Goal: Check status

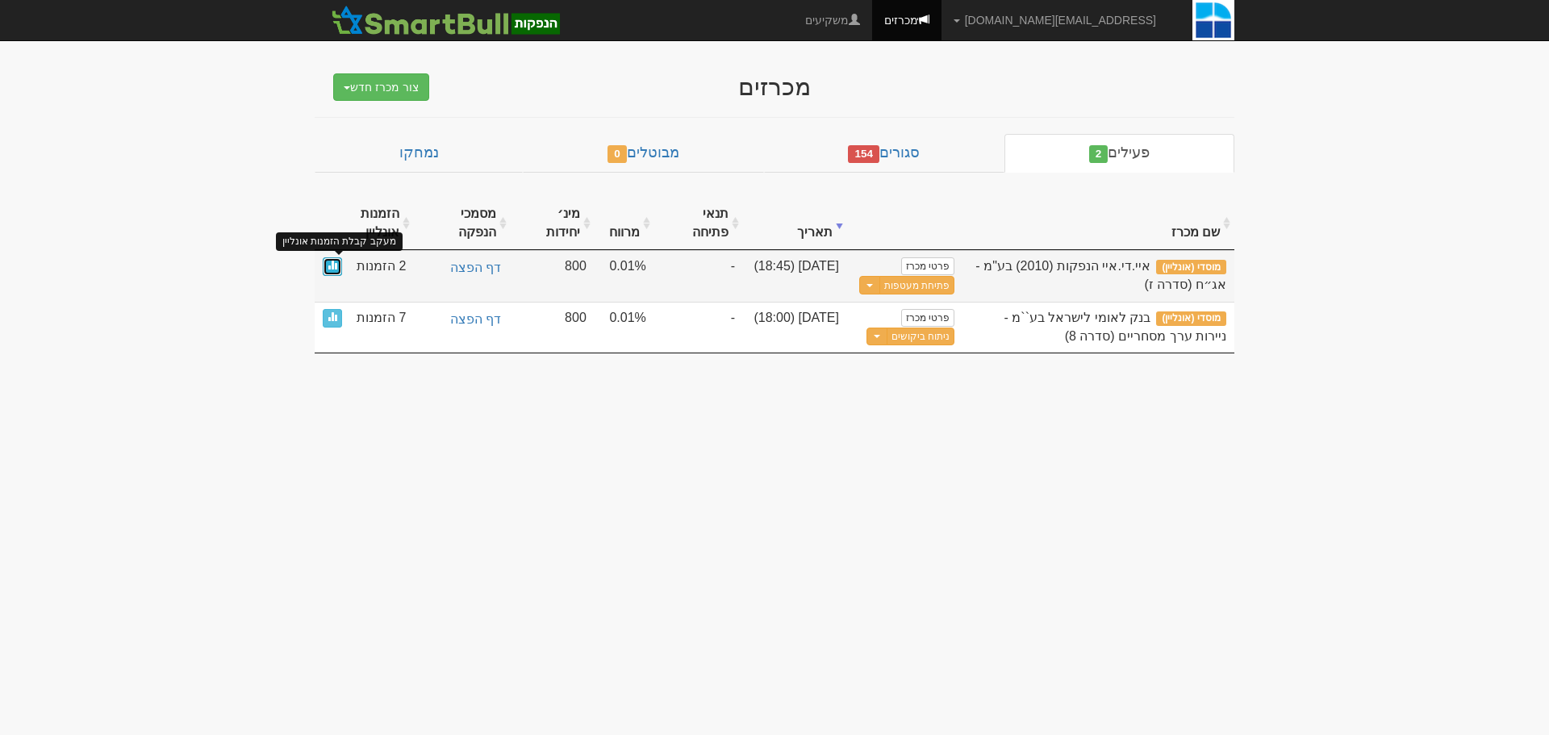
click at [332, 263] on span at bounding box center [333, 265] width 10 height 10
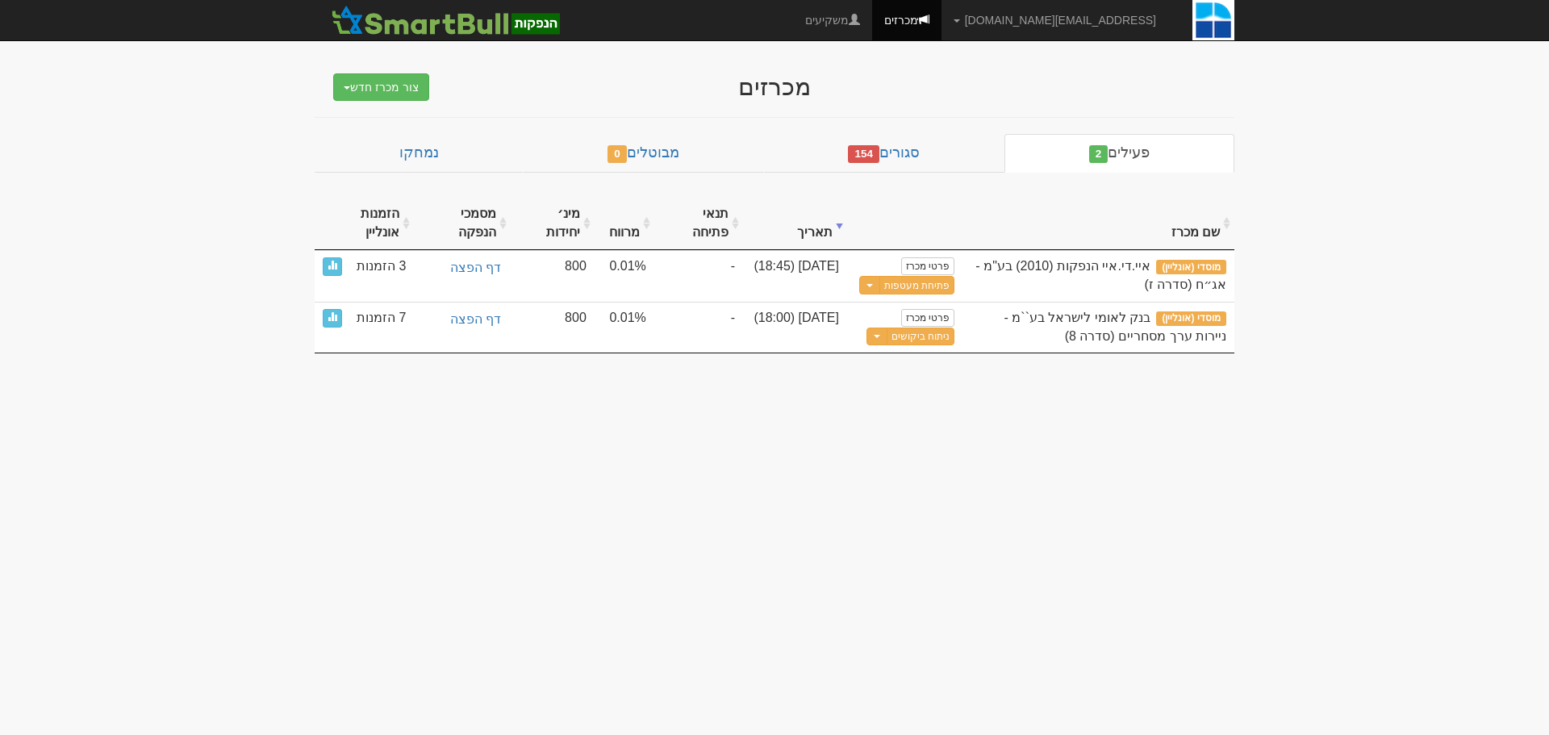
click at [1044, 462] on body "[EMAIL_ADDRESS][DOMAIN_NAME] הגדרות חשבונות הנפקה תבניות הודעות קיבול X" at bounding box center [774, 367] width 1549 height 735
click at [614, 74] on div "מכרזים" at bounding box center [774, 86] width 629 height 27
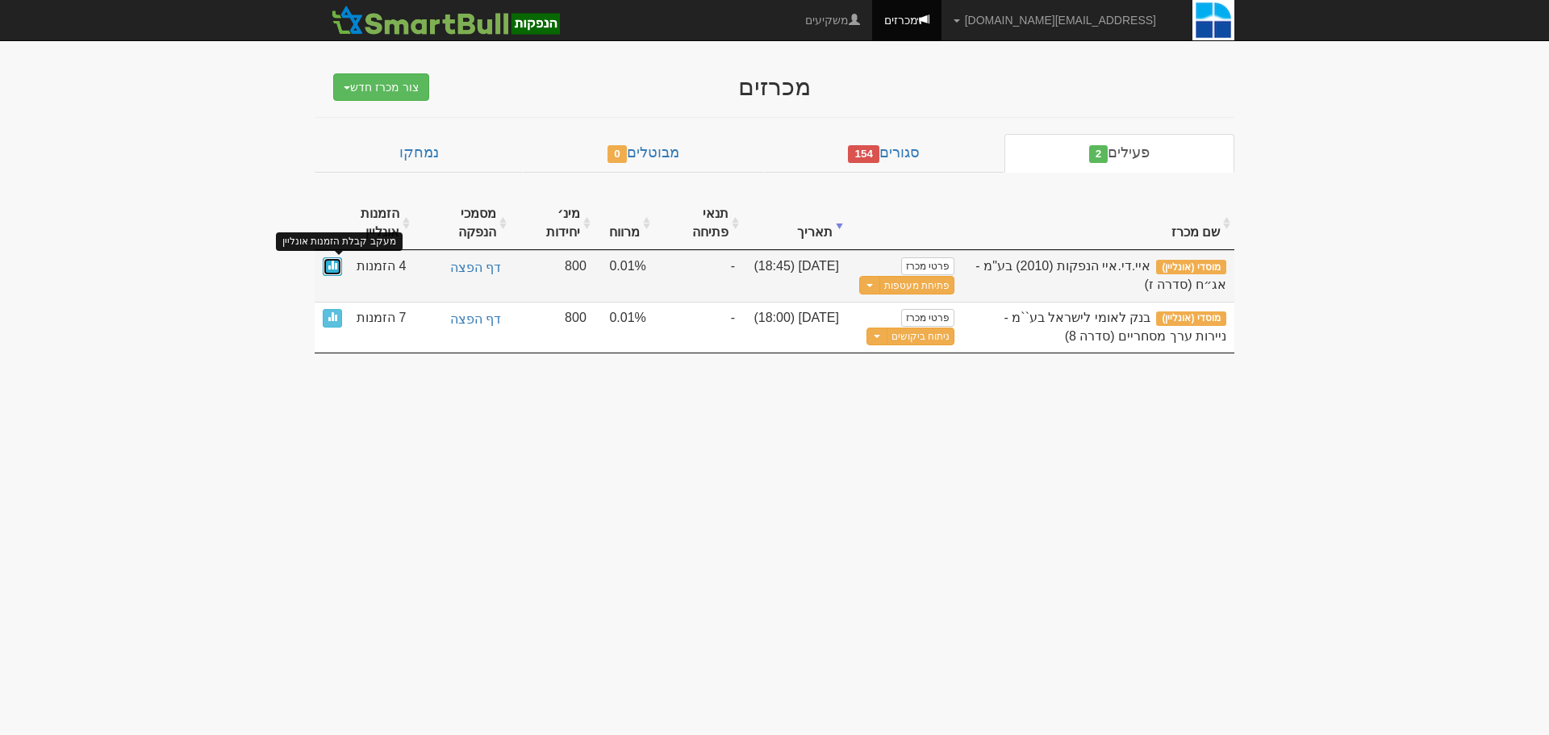
click at [337, 268] on link at bounding box center [332, 266] width 19 height 19
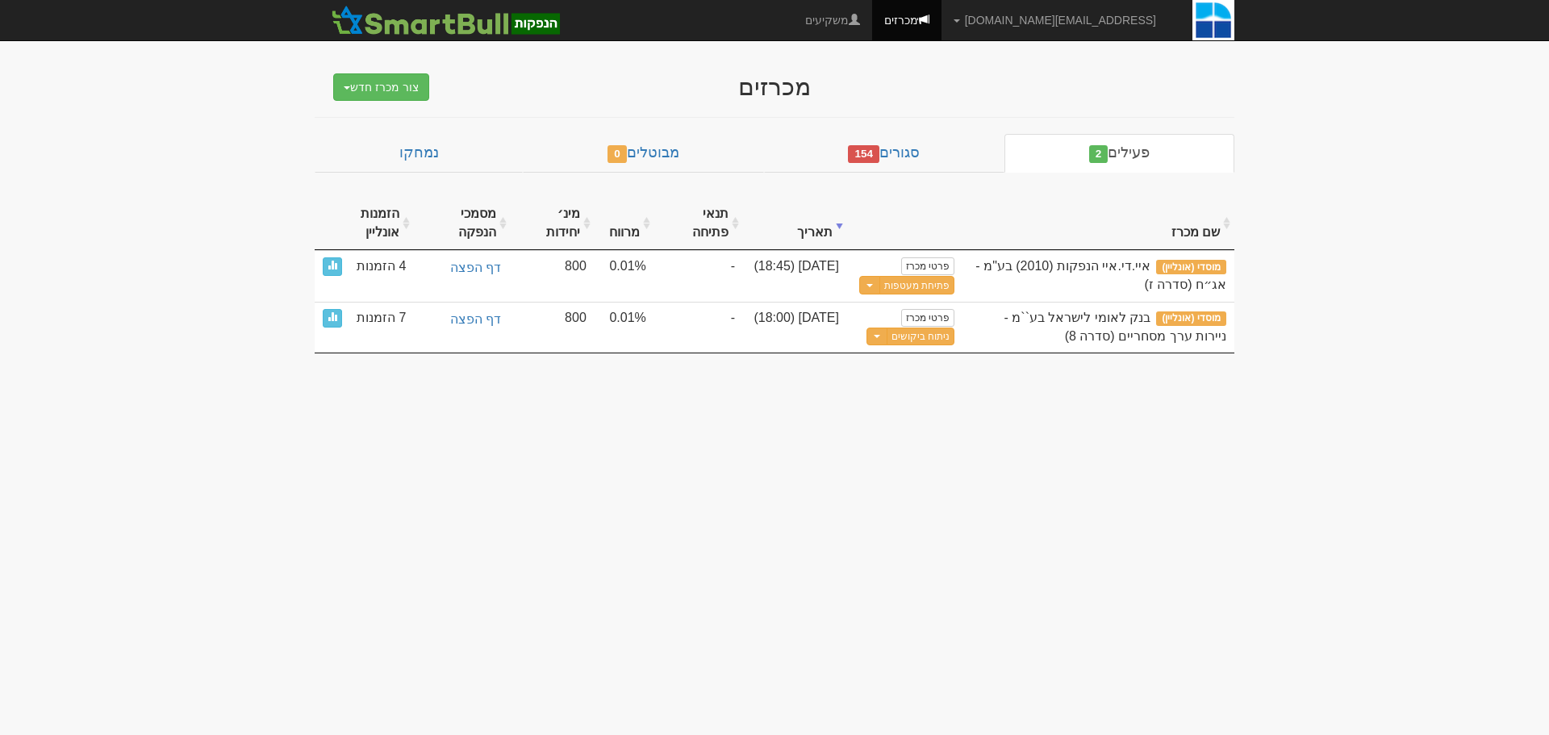
click at [574, 78] on div "מכרזים" at bounding box center [774, 86] width 629 height 27
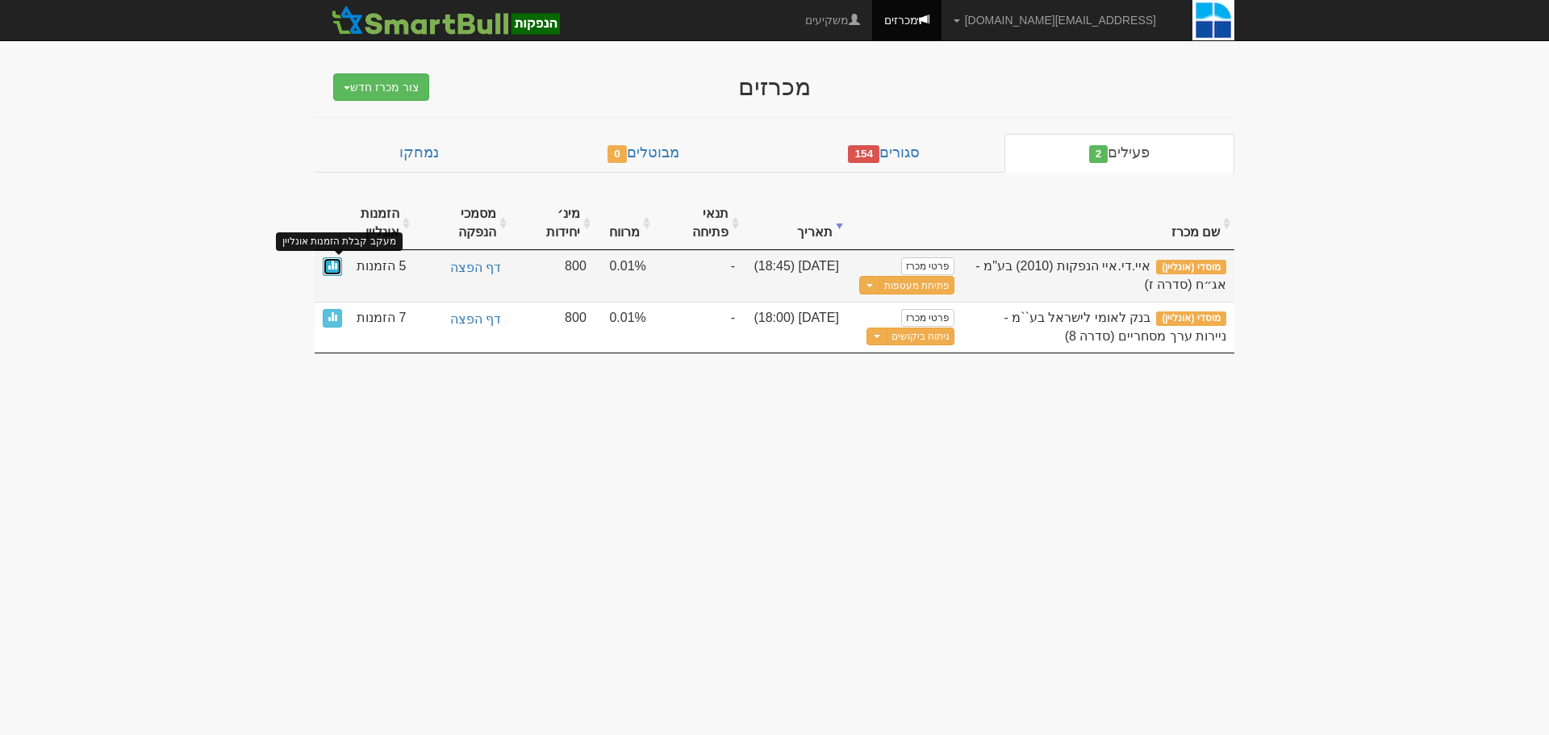
click at [333, 267] on span at bounding box center [333, 265] width 10 height 10
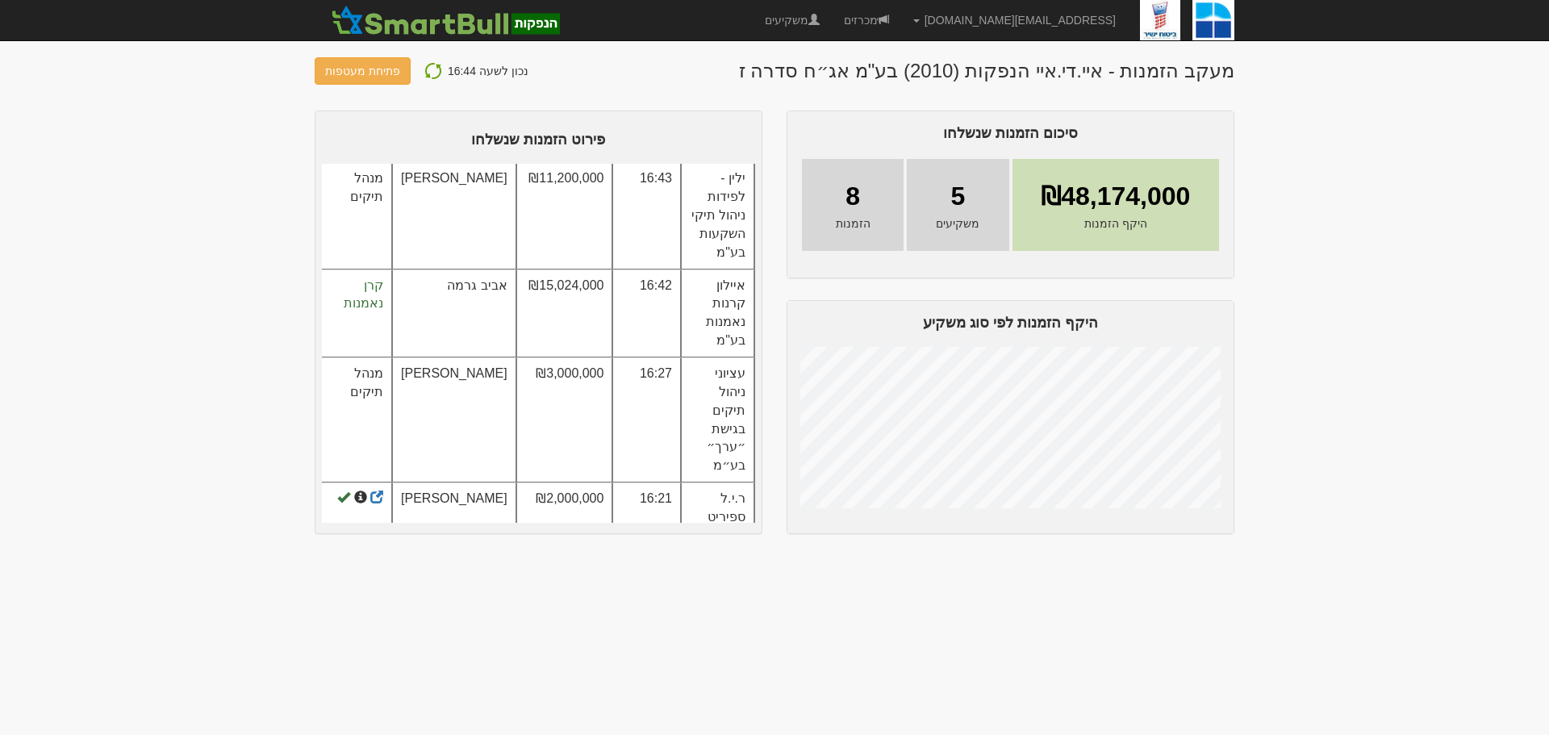
scroll to position [161, 0]
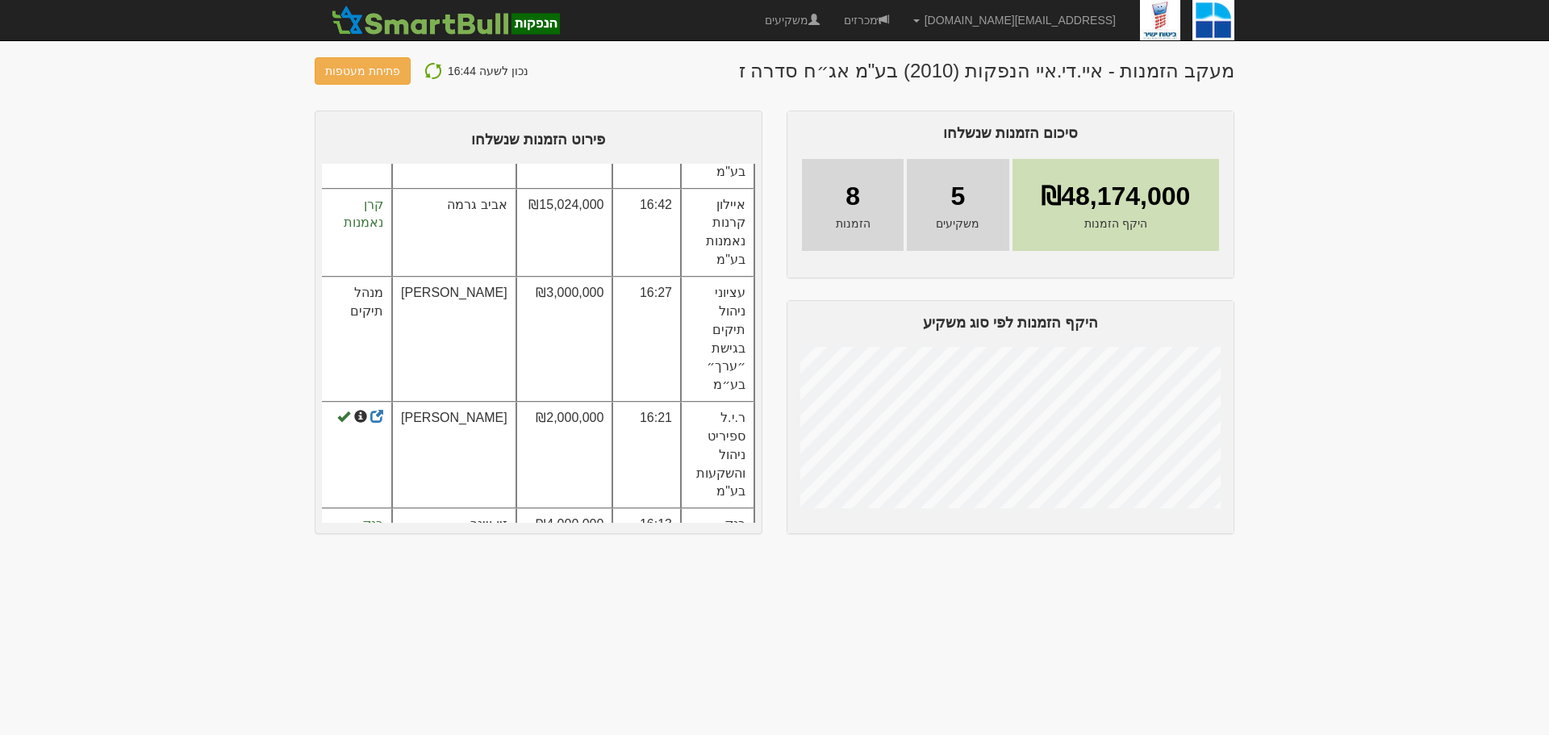
click at [198, 119] on body "[EMAIL_ADDRESS][DOMAIN_NAME] הגדרות חשבונות הנפקה תבניות הודעות קיבול X" at bounding box center [774, 367] width 1549 height 735
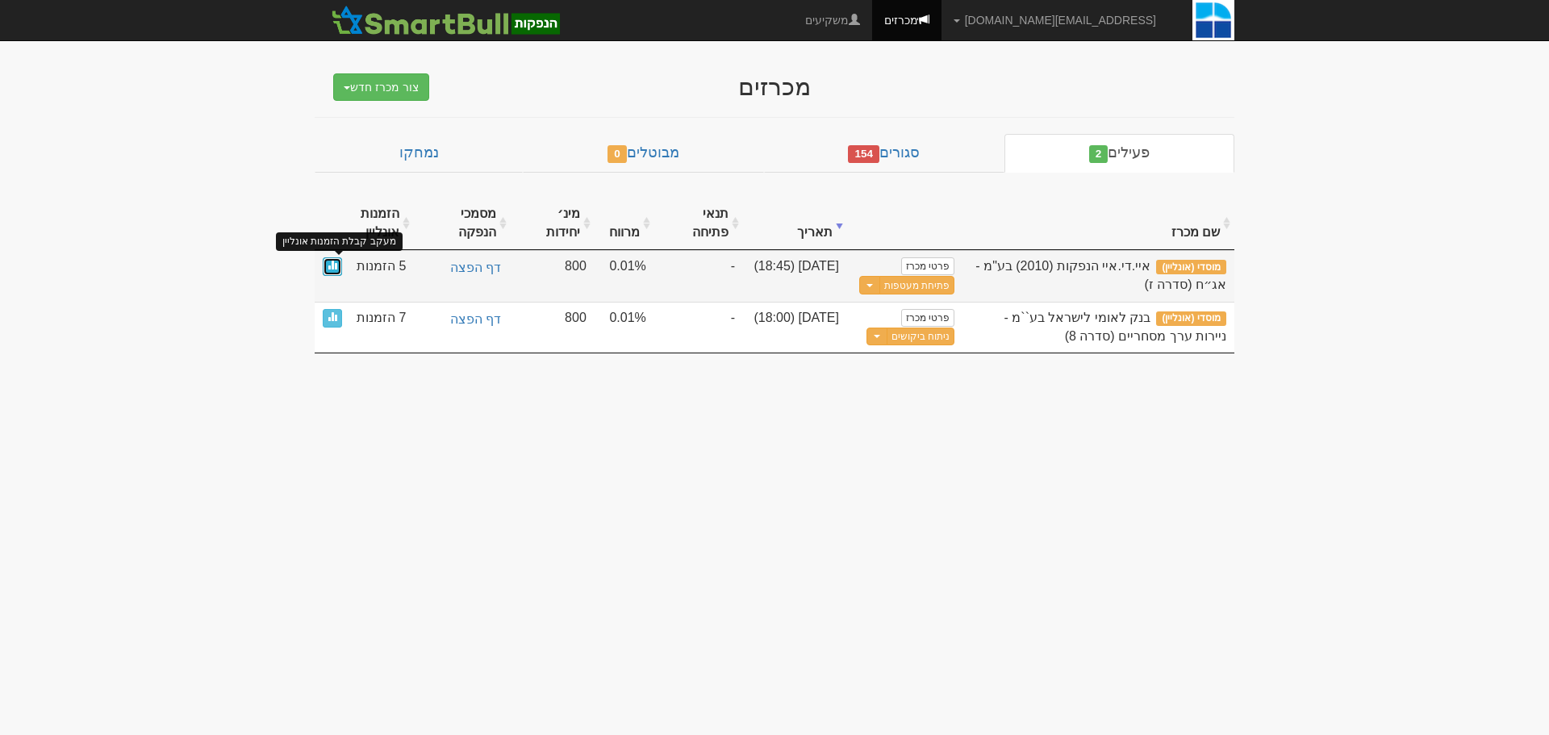
click at [332, 265] on span at bounding box center [333, 265] width 10 height 10
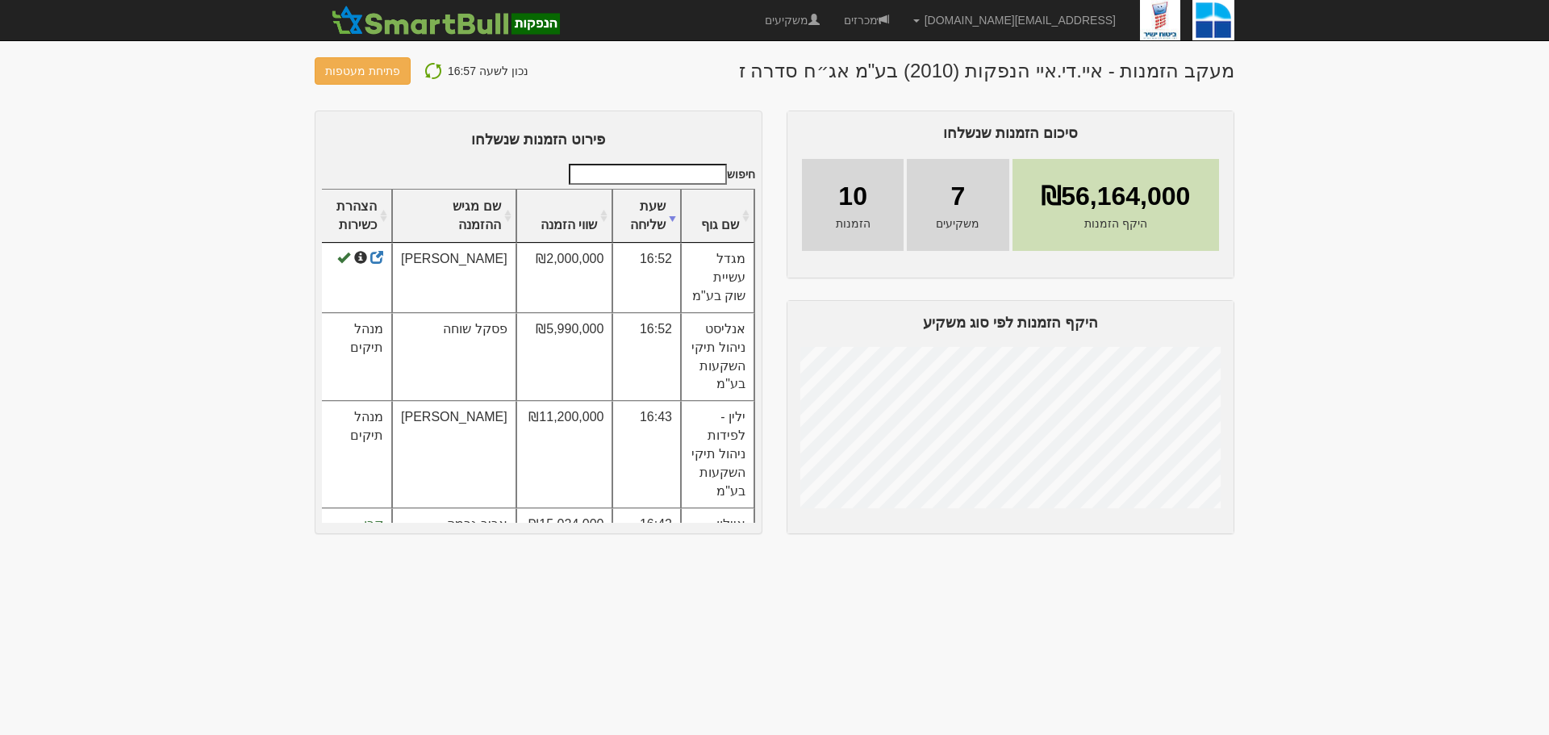
click at [1323, 501] on body "[EMAIL_ADDRESS][DOMAIN_NAME] הגדרות חשבונות הנפקה תבניות הודעות קיבול X" at bounding box center [774, 367] width 1549 height 735
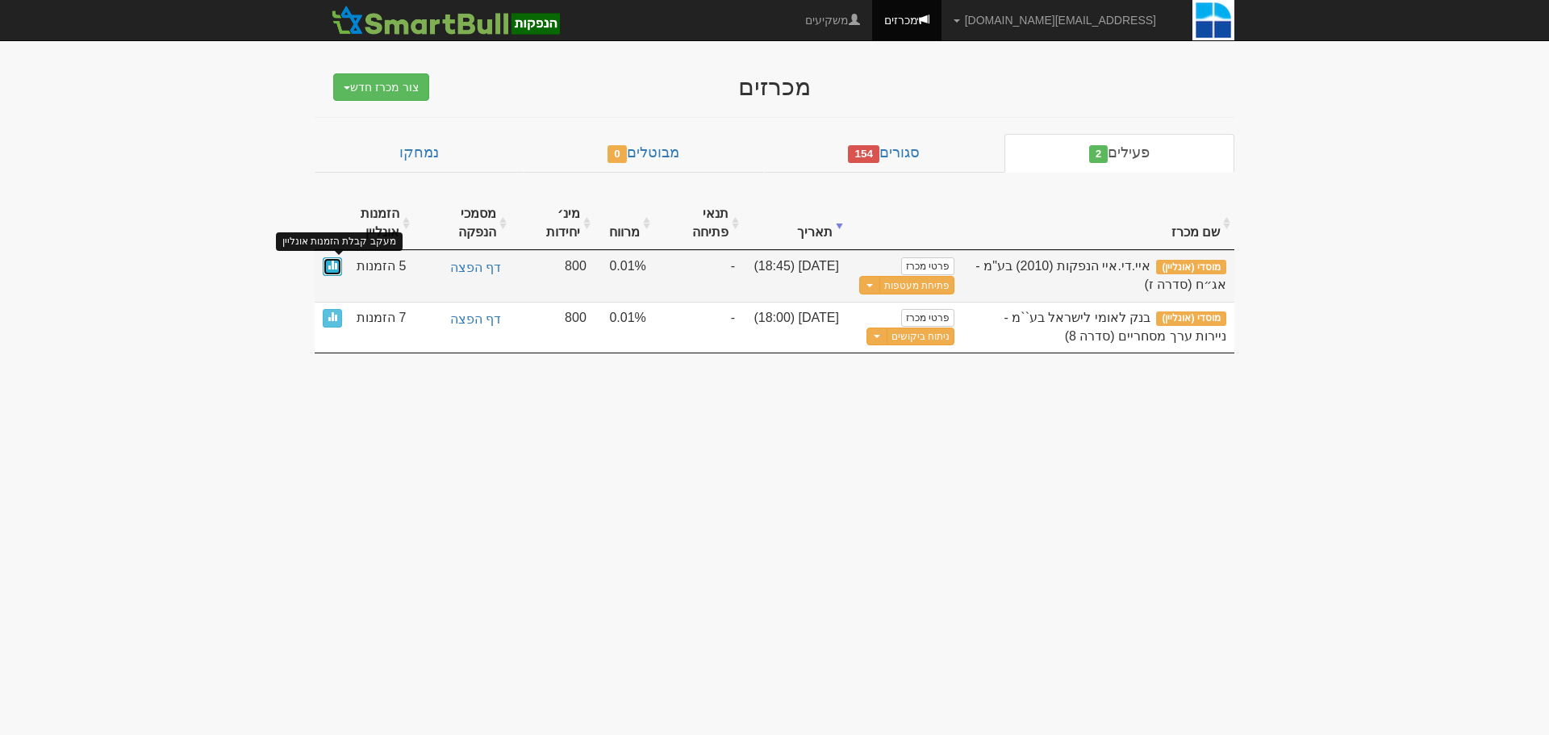
click at [333, 260] on span at bounding box center [333, 265] width 10 height 10
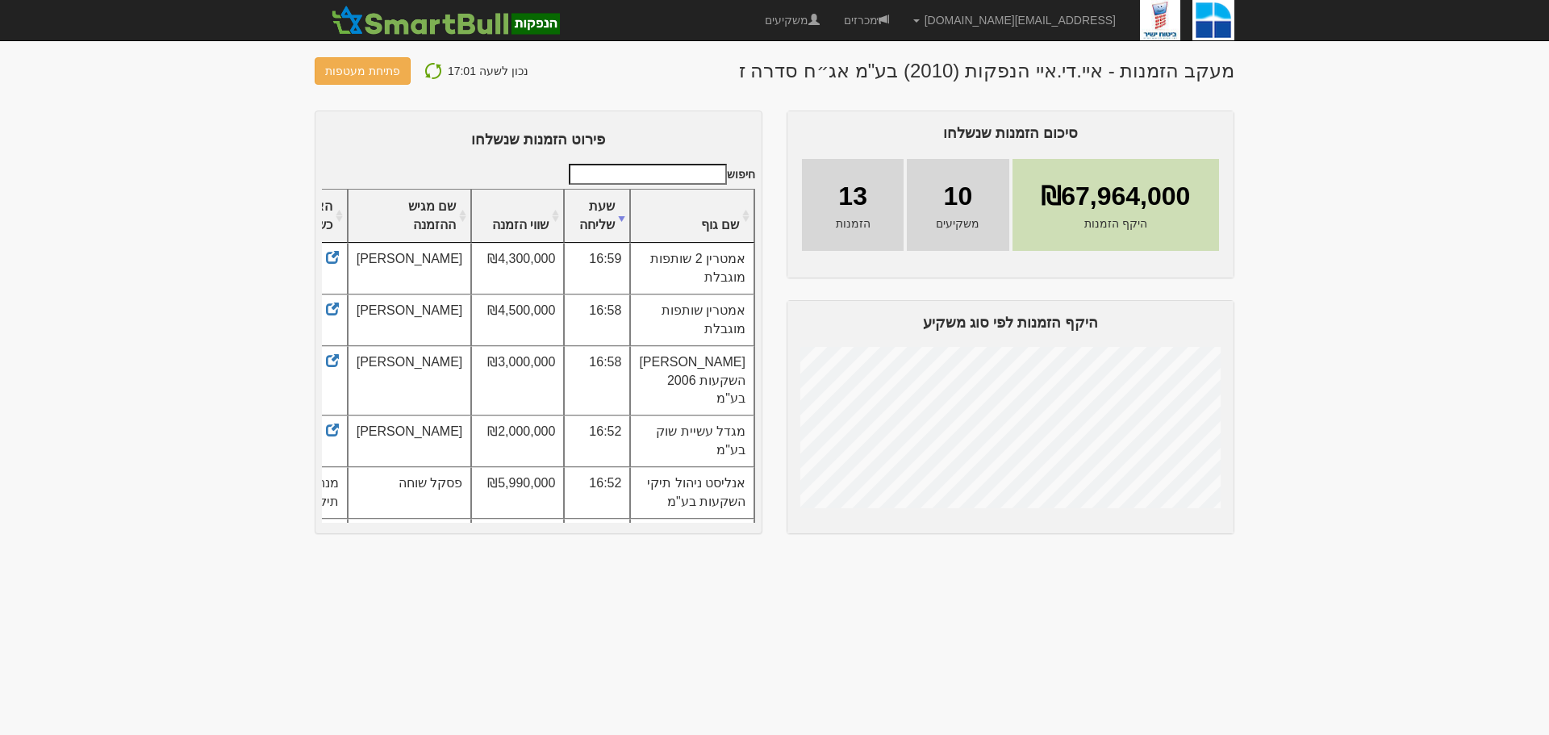
click at [669, 68] on header "מעקב הזמנות - איי.די.איי הנפקות (2010) בע"מ אג״ח סדרה ז נכון לשעה 17:01 פתיחת מ…" at bounding box center [775, 70] width 920 height 27
